Goal: Task Accomplishment & Management: Manage account settings

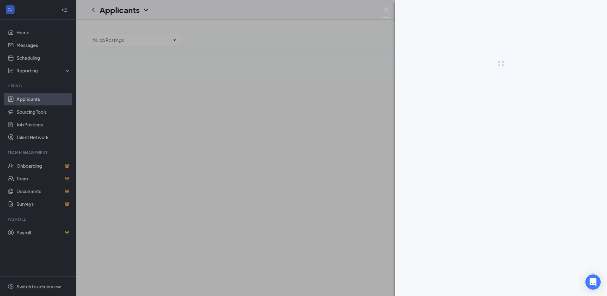
click at [36, 126] on div at bounding box center [303, 148] width 607 height 296
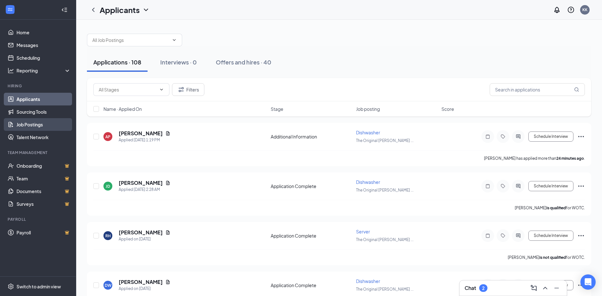
click at [35, 125] on link "Job Postings" at bounding box center [44, 124] width 54 height 13
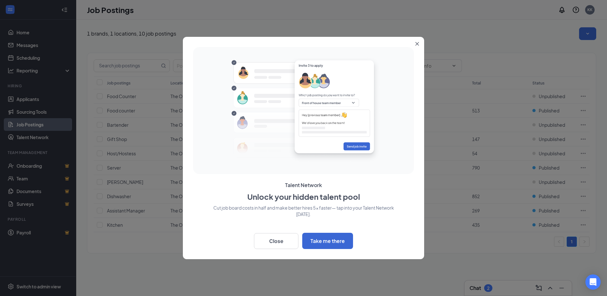
click at [419, 43] on button "Close" at bounding box center [418, 42] width 11 height 11
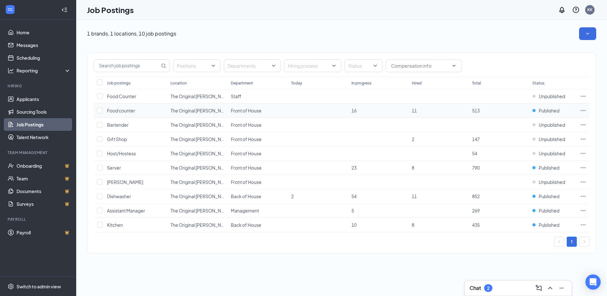
click at [532, 110] on td "Published" at bounding box center [553, 111] width 48 height 14
click at [583, 109] on icon "Ellipses" at bounding box center [583, 110] width 6 height 6
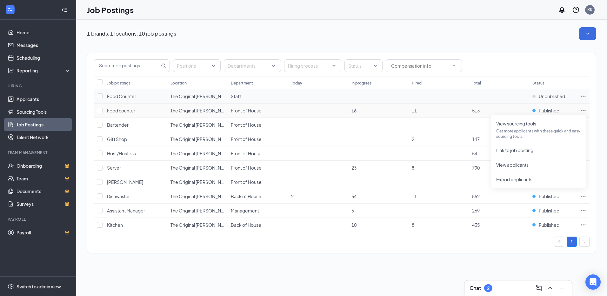
click at [510, 103] on td at bounding box center [499, 96] width 60 height 14
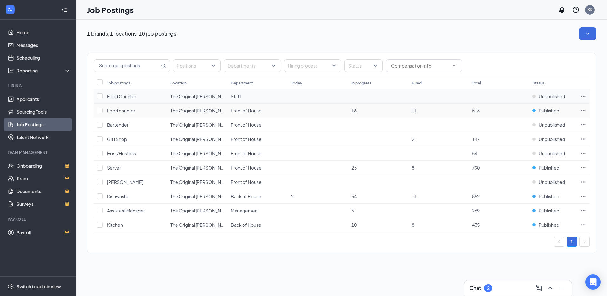
drag, startPoint x: 538, startPoint y: 111, endPoint x: 516, endPoint y: 90, distance: 30.3
click at [516, 90] on td at bounding box center [499, 96] width 60 height 14
click at [549, 223] on span "Published" at bounding box center [549, 225] width 21 height 6
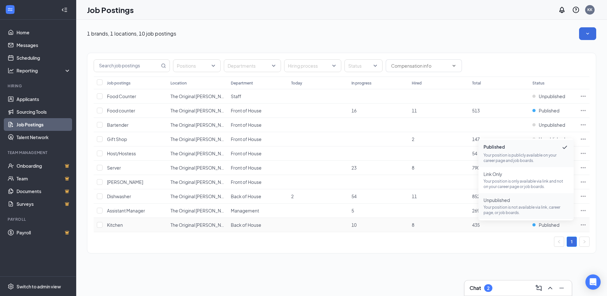
click at [506, 206] on p "Your position is not available via link, career page, or job boards." at bounding box center [526, 210] width 85 height 11
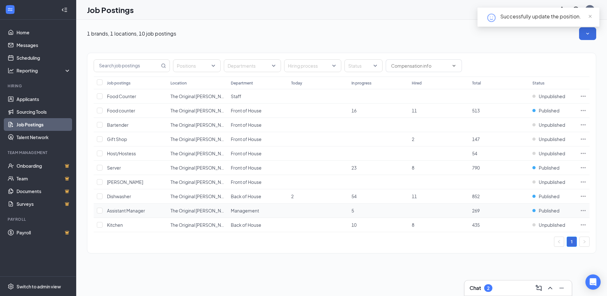
drag, startPoint x: 534, startPoint y: 210, endPoint x: 525, endPoint y: 211, distance: 8.9
click at [525, 211] on td "269" at bounding box center [499, 211] width 60 height 14
click at [534, 209] on div "Published" at bounding box center [546, 210] width 27 height 6
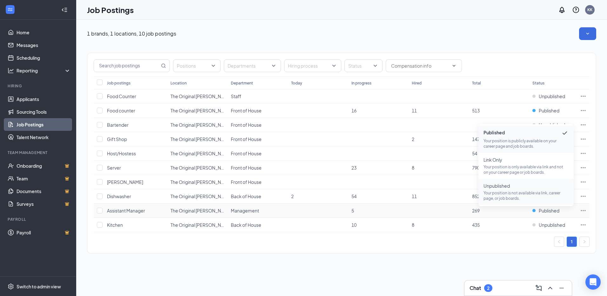
click at [499, 185] on span "Unpublished" at bounding box center [526, 186] width 85 height 6
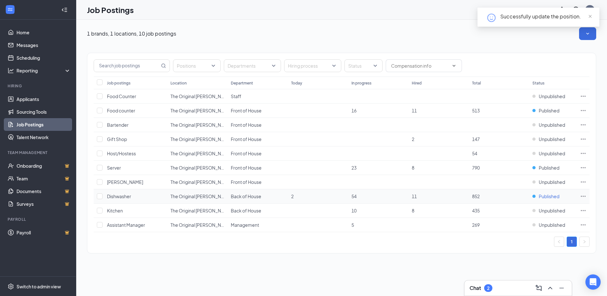
click at [535, 196] on div "Published" at bounding box center [546, 196] width 27 height 6
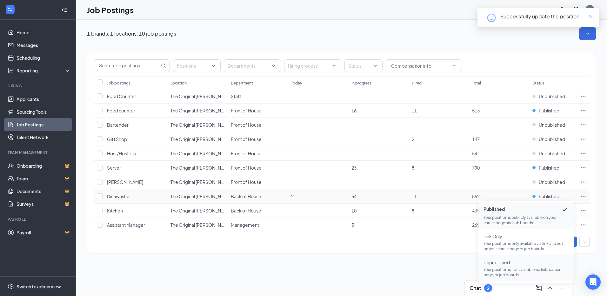
click at [487, 263] on span "Unpublished" at bounding box center [526, 262] width 85 height 6
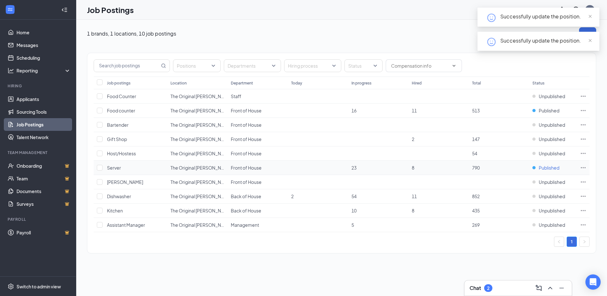
click at [533, 167] on div "Published" at bounding box center [546, 168] width 27 height 6
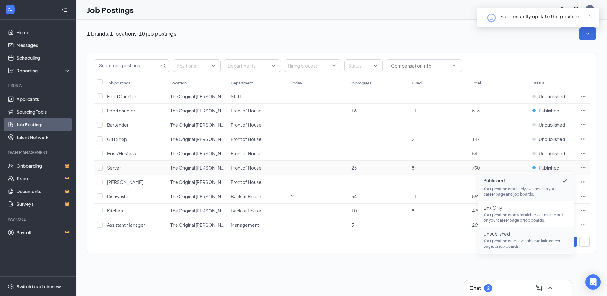
click at [491, 232] on span "Unpublished" at bounding box center [526, 234] width 85 height 6
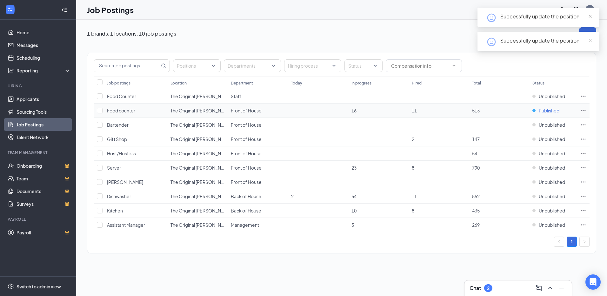
click at [534, 109] on div "Published" at bounding box center [546, 110] width 27 height 6
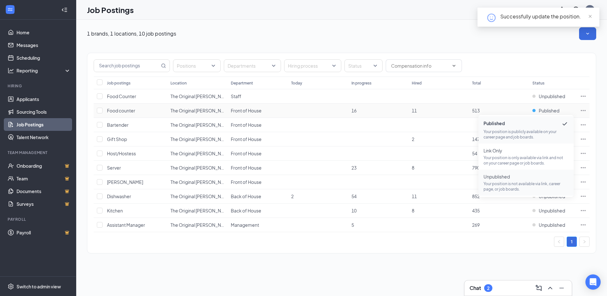
click at [499, 178] on span "Unpublished" at bounding box center [526, 176] width 85 height 6
